Goal: Task Accomplishment & Management: Manage account settings

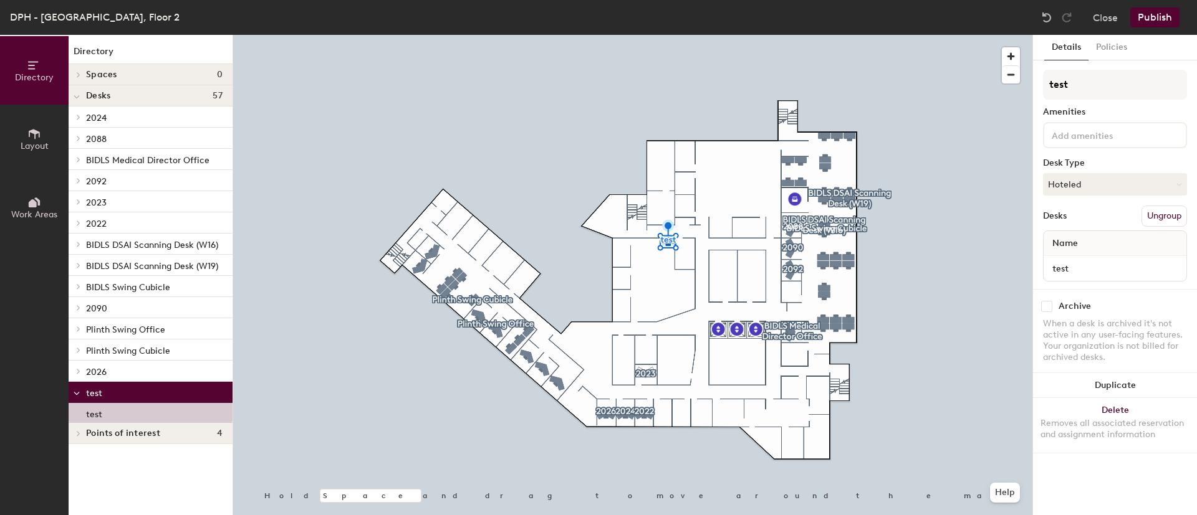
click at [1085, 305] on div "Archive" at bounding box center [1074, 307] width 32 height 10
click at [1047, 304] on input "checkbox" at bounding box center [1046, 306] width 11 height 11
checkbox input "true"
click at [1146, 20] on button "Publish" at bounding box center [1154, 17] width 49 height 20
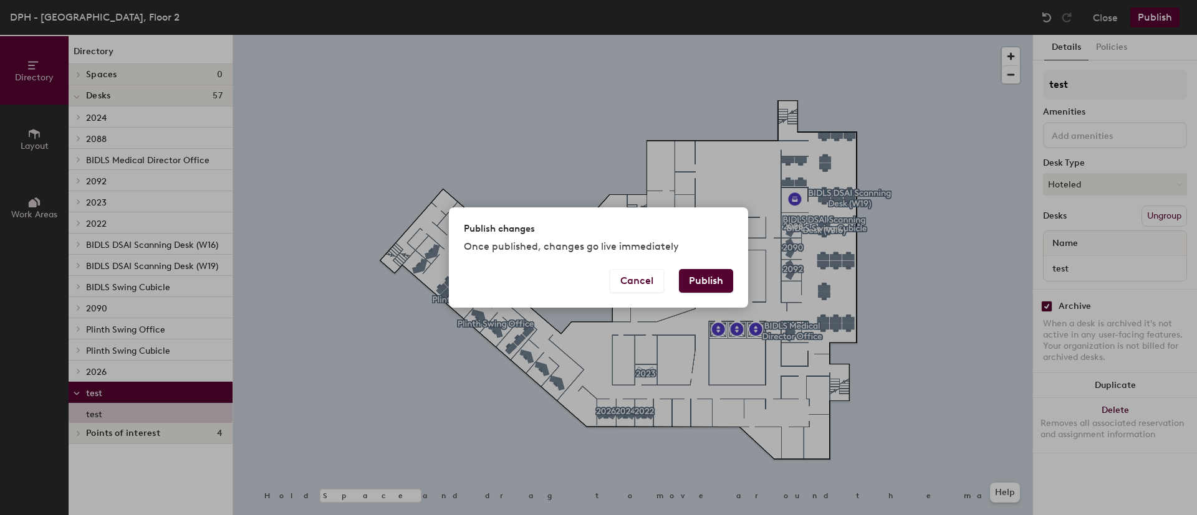
click at [693, 281] on button "Publish" at bounding box center [706, 281] width 54 height 24
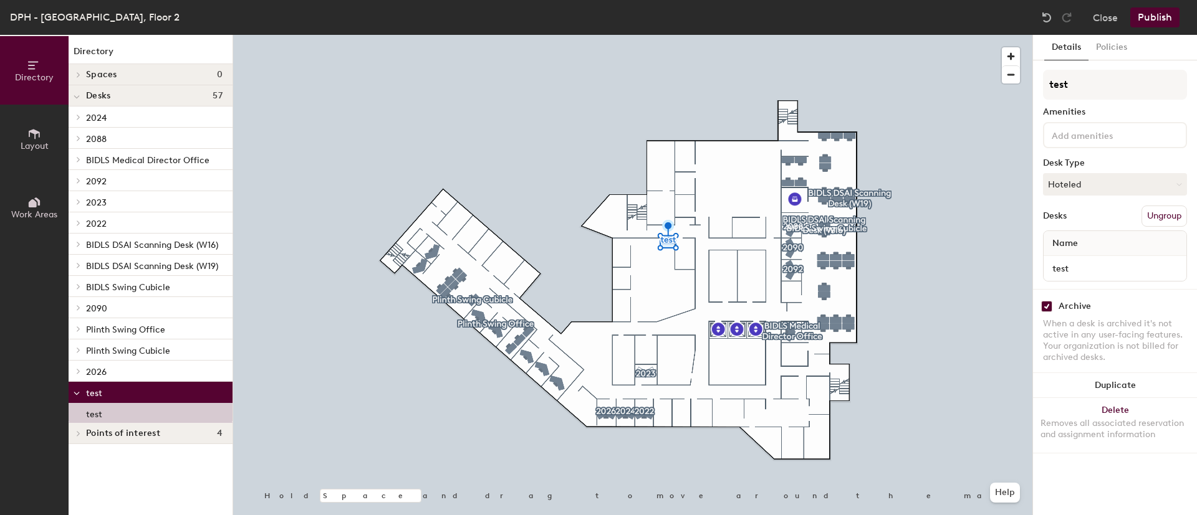
click at [1066, 304] on div "Archive" at bounding box center [1074, 307] width 32 height 10
click at [1048, 304] on input "checkbox" at bounding box center [1046, 306] width 11 height 11
checkbox input "false"
click at [1156, 6] on div "DPH - Lab - Tower Building, Floor 2 Close Publish" at bounding box center [598, 17] width 1197 height 35
click at [1161, 17] on button "Publish" at bounding box center [1154, 17] width 49 height 20
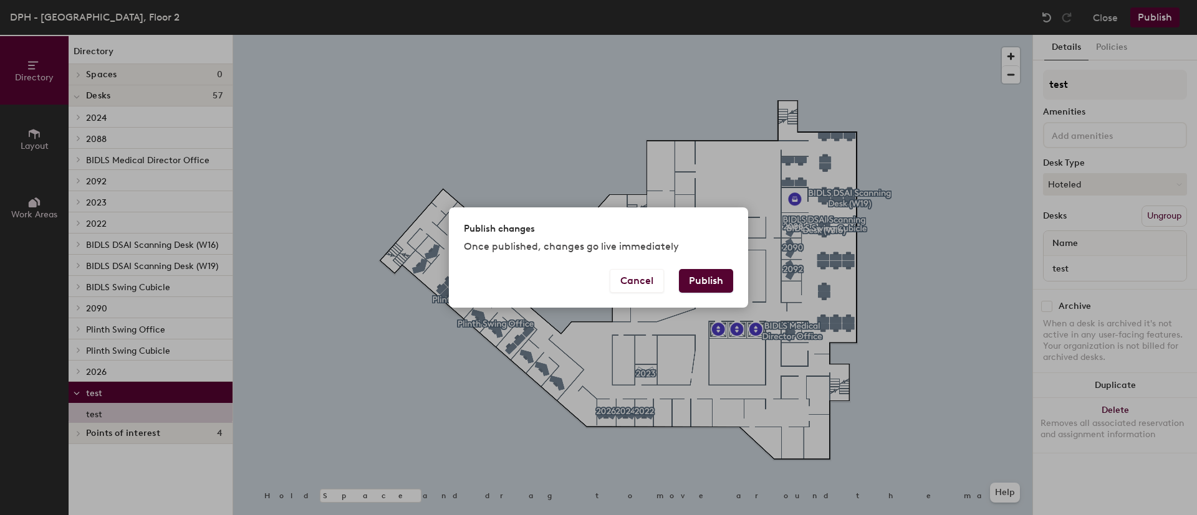
click at [716, 277] on button "Publish" at bounding box center [706, 281] width 54 height 24
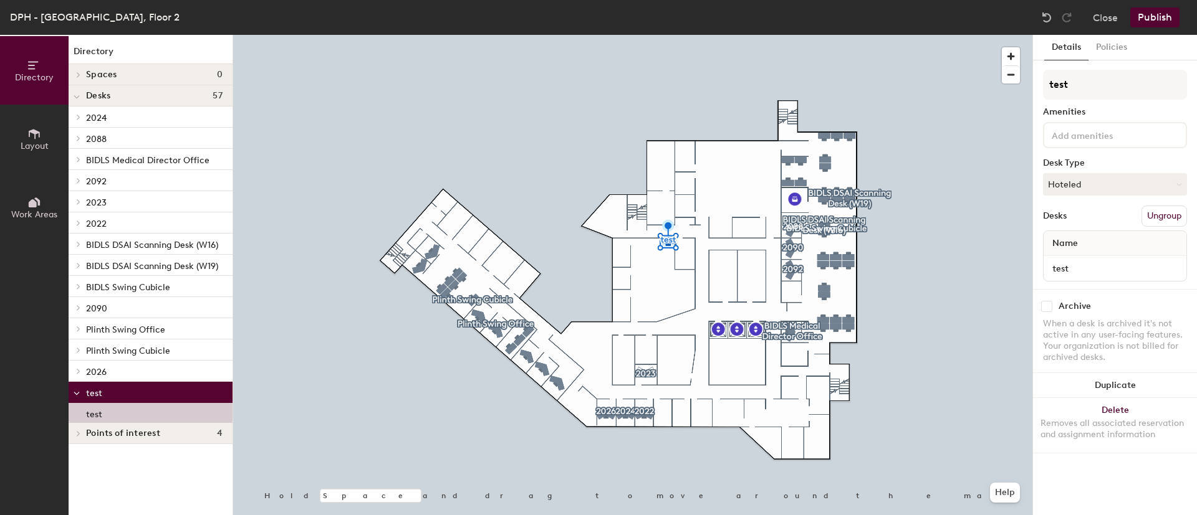
click at [1070, 302] on div "Archive" at bounding box center [1074, 307] width 32 height 10
click at [1046, 305] on input "checkbox" at bounding box center [1046, 306] width 11 height 11
checkbox input "false"
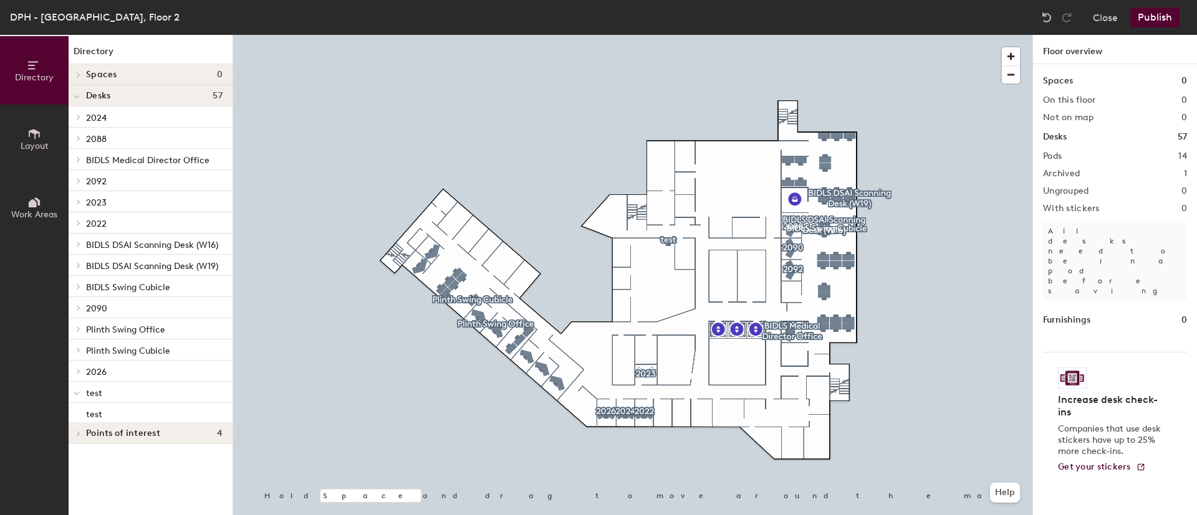
click at [1168, 21] on button "Publish" at bounding box center [1154, 17] width 49 height 20
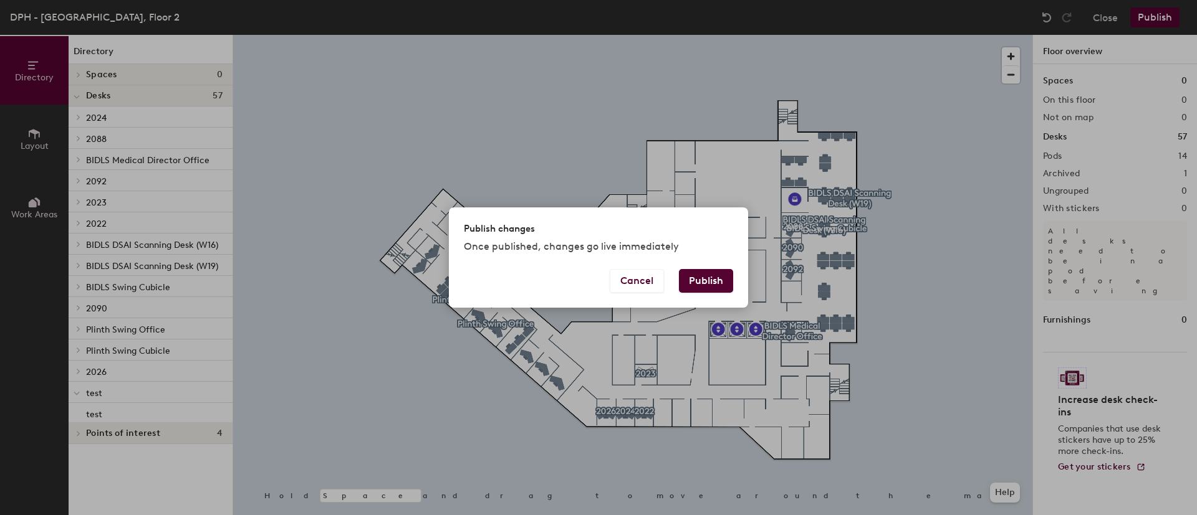
click at [692, 287] on button "Publish" at bounding box center [706, 281] width 54 height 24
